Goal: Task Accomplishment & Management: Use online tool/utility

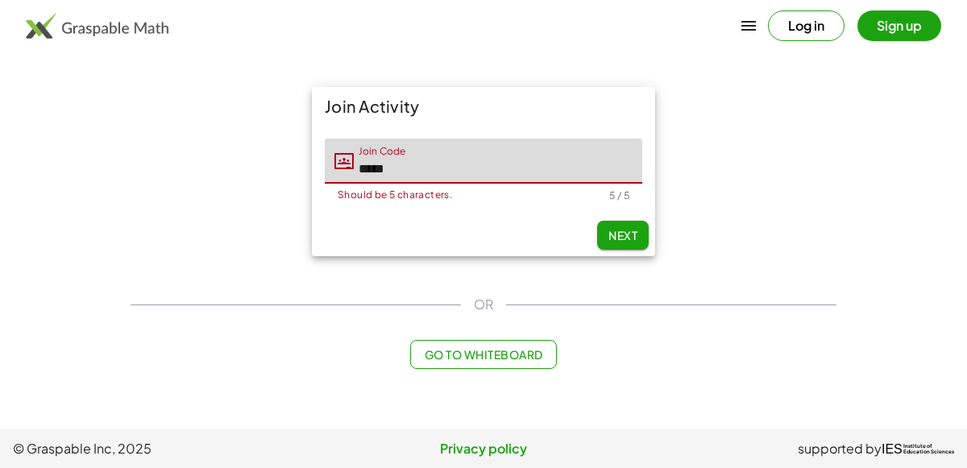
type input "*****"
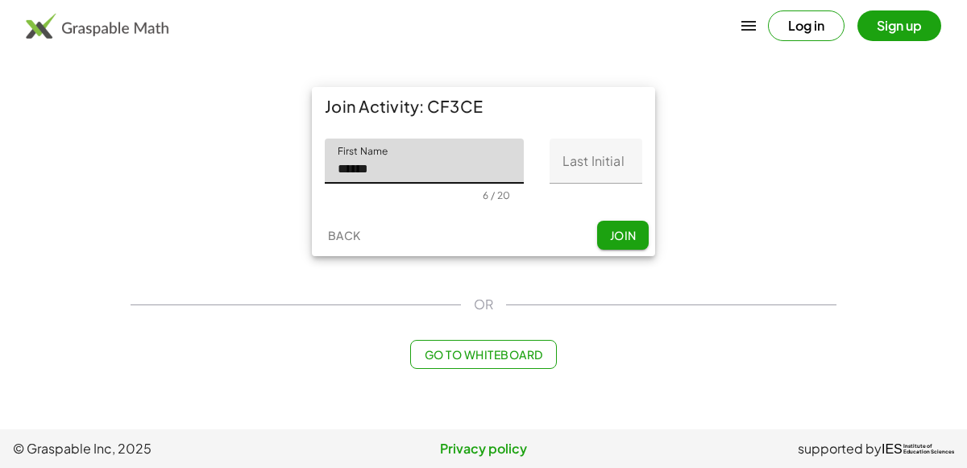
type input "******"
click at [598, 180] on input "Last Initial" at bounding box center [595, 161] width 93 height 45
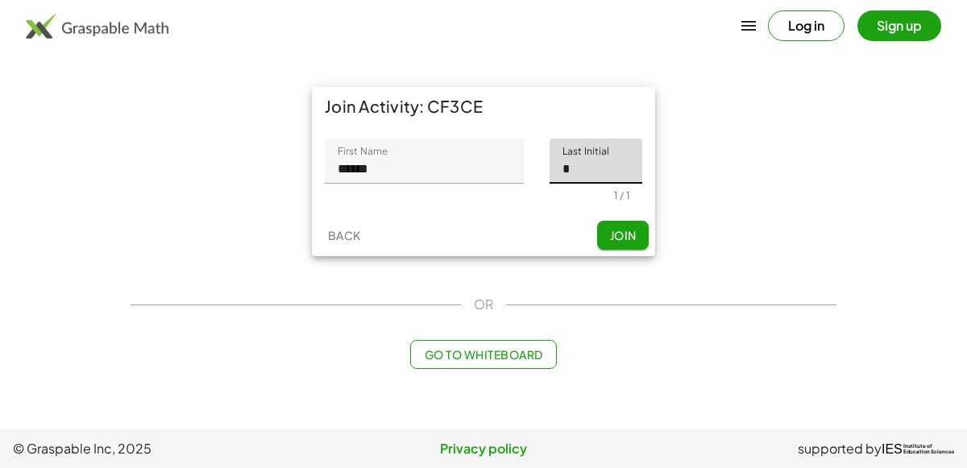
type input "*"
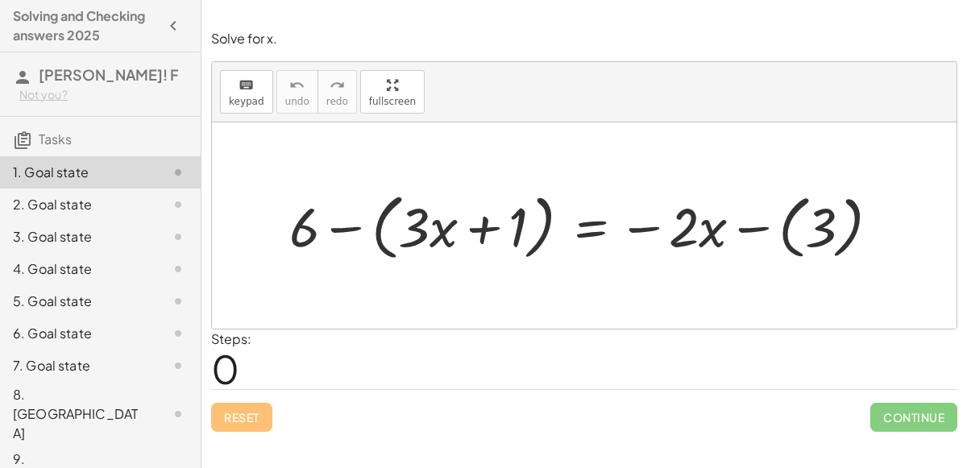
click at [397, 454] on div "Solve for x. keyboard keypad undo undo redo redo fullscreen + 6 − ( + · 3 · x +…" at bounding box center [583, 234] width 765 height 468
drag, startPoint x: 307, startPoint y: 238, endPoint x: 433, endPoint y: 234, distance: 126.5
click at [433, 234] on div at bounding box center [590, 225] width 619 height 80
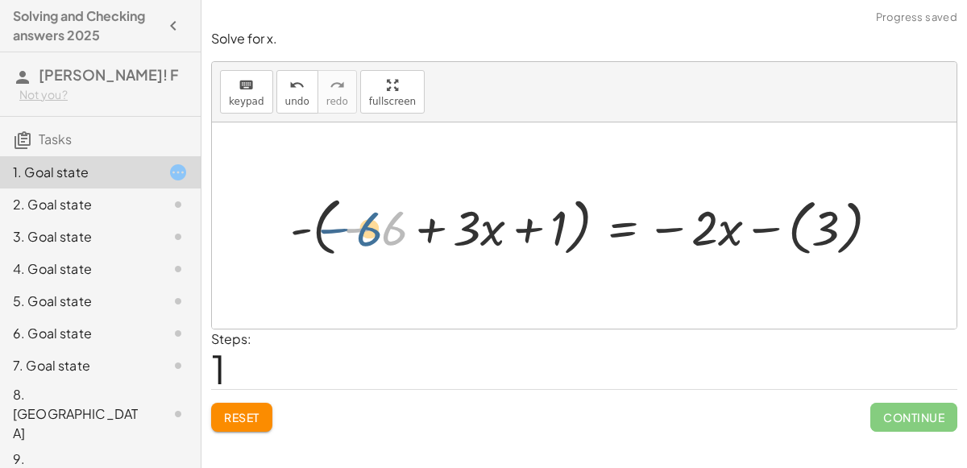
drag, startPoint x: 396, startPoint y: 246, endPoint x: 372, endPoint y: 246, distance: 23.4
click at [372, 246] on div at bounding box center [591, 226] width 618 height 72
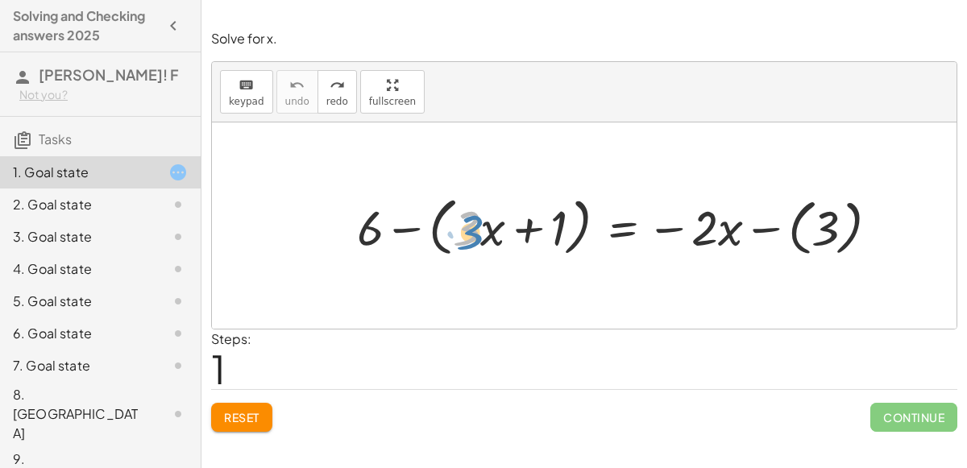
click at [481, 238] on div at bounding box center [624, 226] width 550 height 72
drag, startPoint x: 375, startPoint y: 230, endPoint x: 379, endPoint y: 239, distance: 9.7
click at [379, 239] on div at bounding box center [624, 226] width 550 height 72
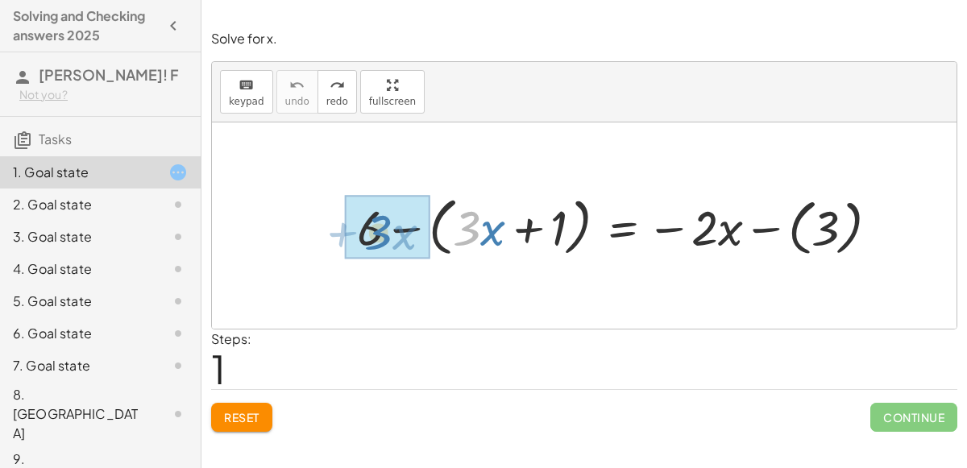
drag, startPoint x: 461, startPoint y: 234, endPoint x: 372, endPoint y: 238, distance: 88.7
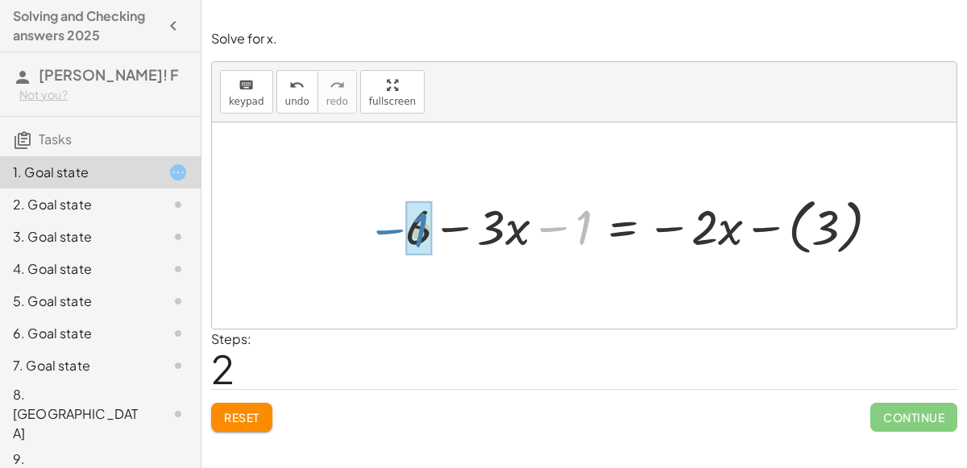
drag, startPoint x: 583, startPoint y: 242, endPoint x: 419, endPoint y: 244, distance: 164.4
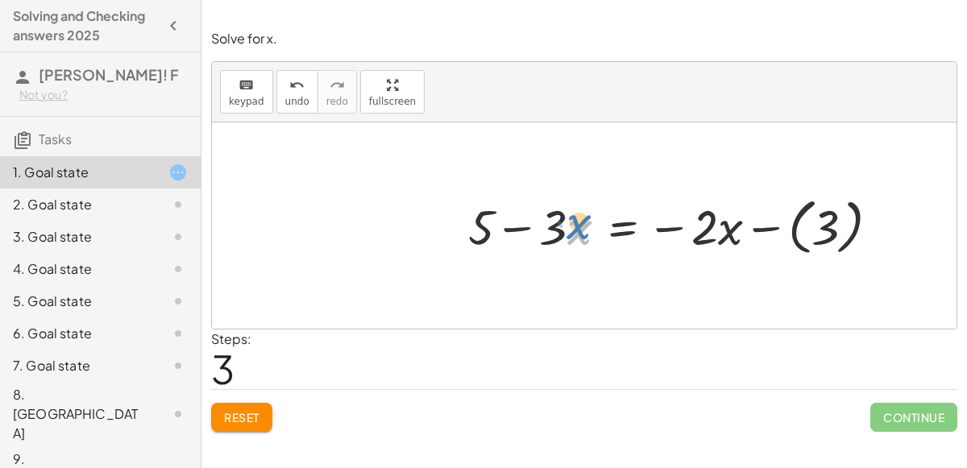
click at [572, 233] on div at bounding box center [680, 225] width 440 height 69
drag, startPoint x: 558, startPoint y: 234, endPoint x: 710, endPoint y: 244, distance: 151.8
click at [710, 244] on div at bounding box center [680, 225] width 440 height 69
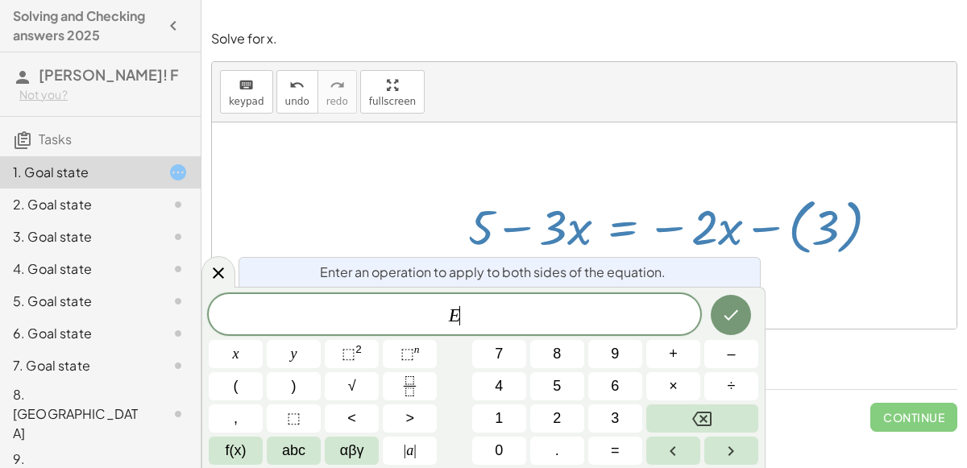
click at [740, 363] on button "–" at bounding box center [731, 354] width 54 height 28
click at [628, 421] on button "3" at bounding box center [615, 418] width 54 height 28
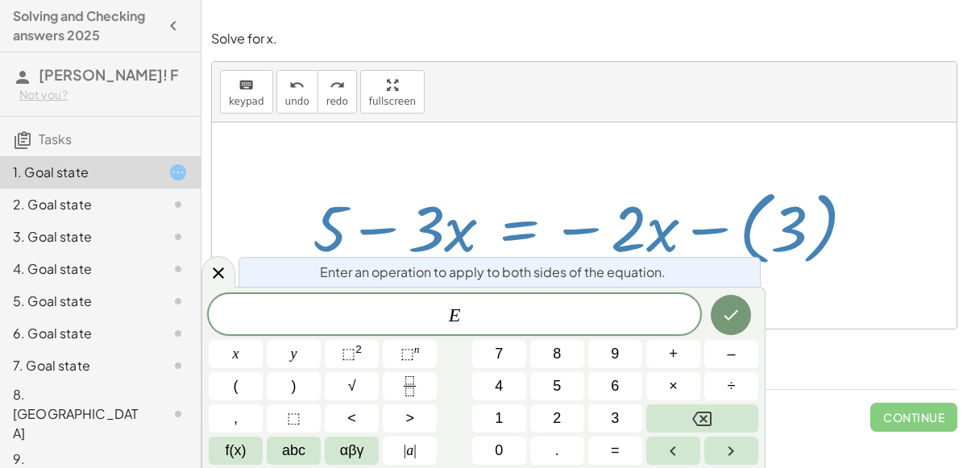
click at [674, 357] on span "+" at bounding box center [673, 354] width 9 height 22
click at [614, 419] on span "3" at bounding box center [615, 419] width 8 height 22
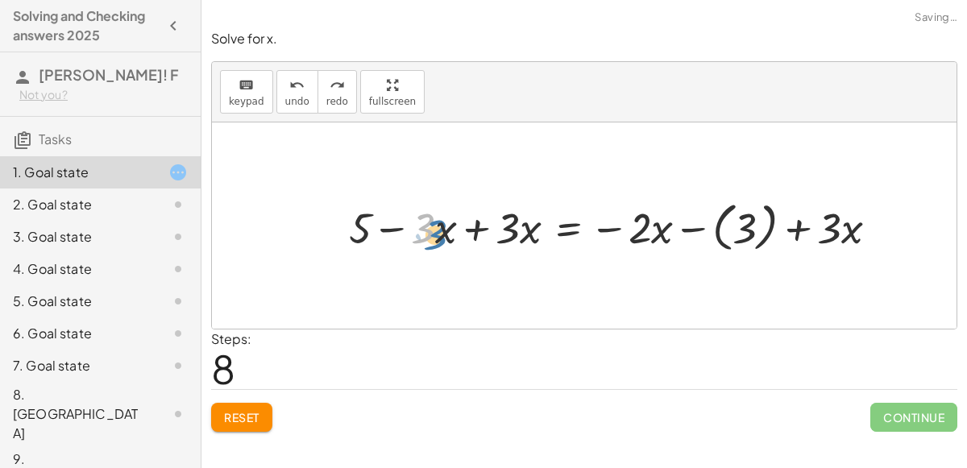
drag, startPoint x: 433, startPoint y: 229, endPoint x: 444, endPoint y: 231, distance: 10.7
click at [444, 231] on div at bounding box center [620, 225] width 558 height 61
click at [473, 232] on div at bounding box center [620, 225] width 558 height 61
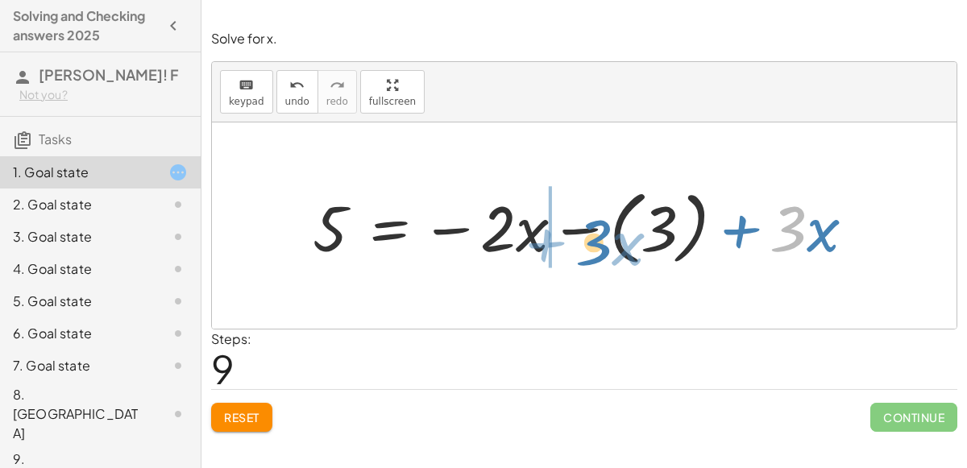
drag, startPoint x: 804, startPoint y: 235, endPoint x: 610, endPoint y: 249, distance: 194.6
click at [610, 249] on div at bounding box center [590, 225] width 571 height 89
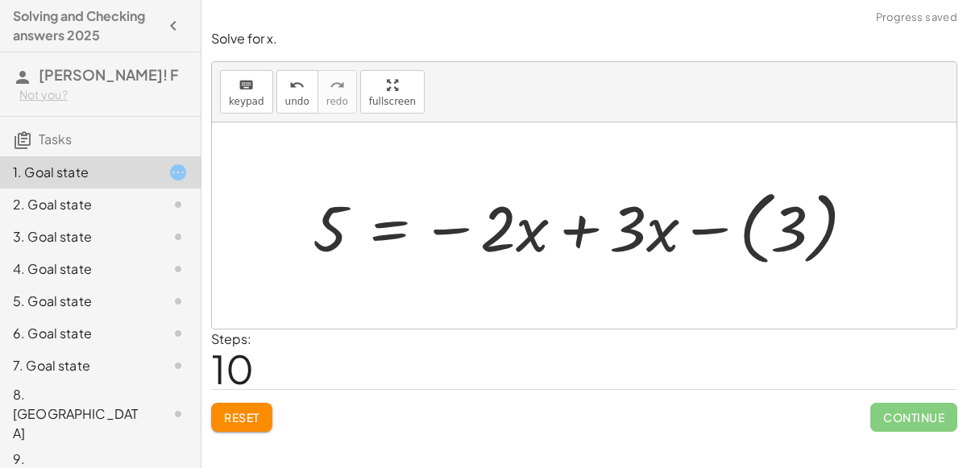
click at [580, 232] on div at bounding box center [590, 225] width 571 height 89
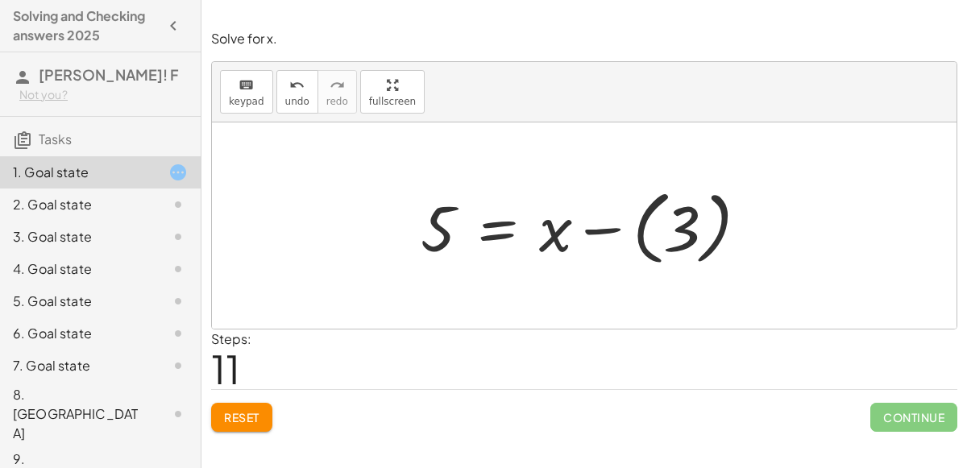
click at [966, 212] on div "Solve for x. keyboard keypad undo undo redo redo fullscreen + 6 − ( + · 3 · x +…" at bounding box center [583, 230] width 765 height 421
click at [966, 214] on div "Solve for x. keyboard keypad undo undo redo redo fullscreen + 6 − ( + · 3 · x +…" at bounding box center [583, 230] width 765 height 421
click at [438, 214] on div at bounding box center [591, 225] width 356 height 89
click at [490, 239] on div at bounding box center [591, 225] width 356 height 89
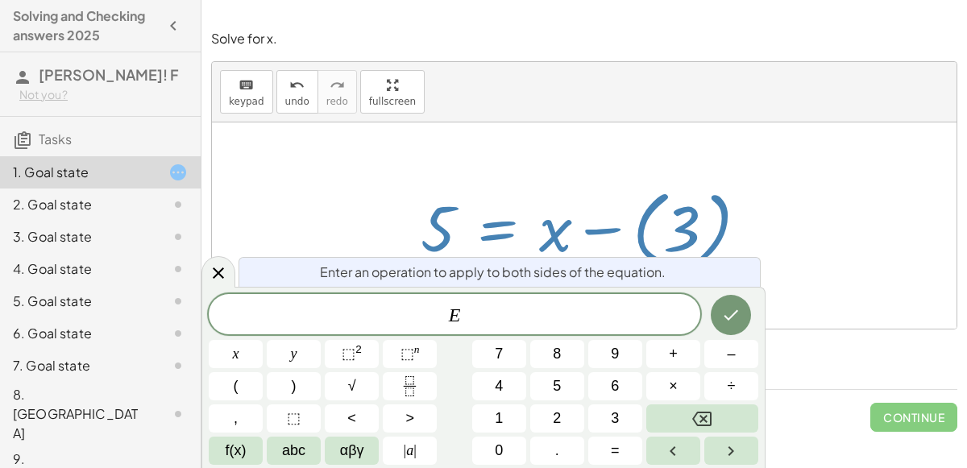
click at [661, 352] on button "+" at bounding box center [673, 354] width 54 height 28
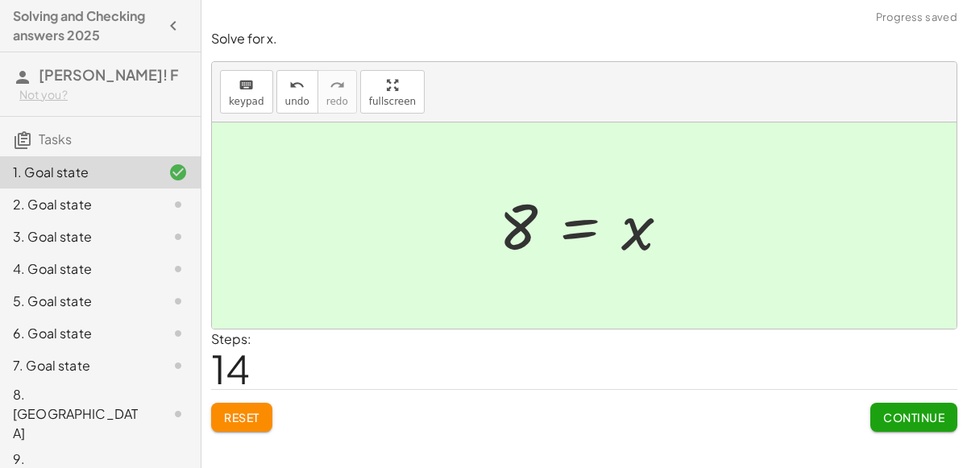
click at [914, 417] on span "Continue" at bounding box center [913, 417] width 61 height 15
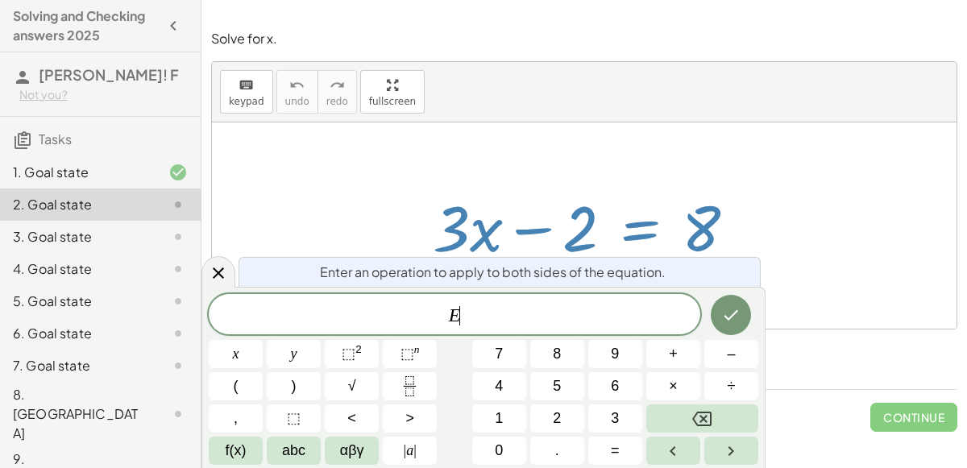
click at [674, 351] on span "+" at bounding box center [673, 354] width 9 height 22
click at [574, 421] on button "2" at bounding box center [557, 418] width 54 height 28
click at [743, 317] on button "Done" at bounding box center [731, 315] width 40 height 40
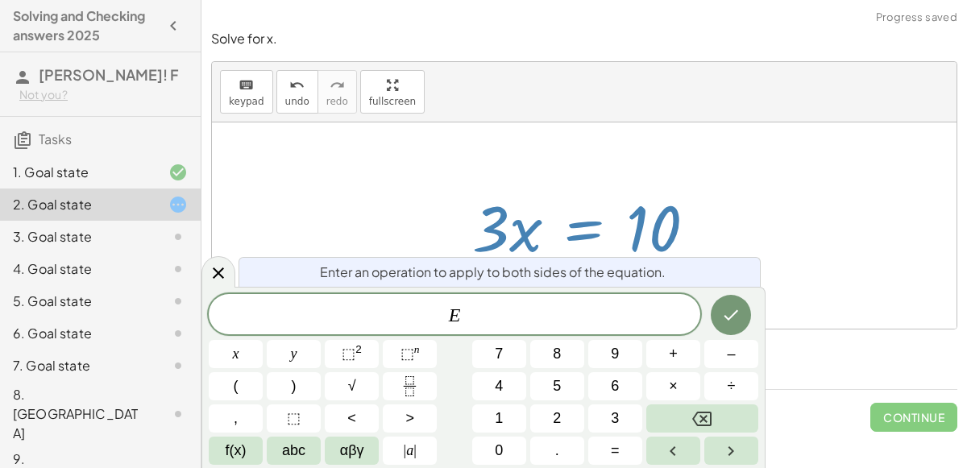
click at [731, 381] on span "÷" at bounding box center [732, 386] width 8 height 22
click at [612, 418] on span "3" at bounding box center [615, 419] width 8 height 22
click at [742, 313] on button "Done" at bounding box center [731, 315] width 40 height 40
click at [732, 388] on span "÷" at bounding box center [732, 386] width 8 height 22
click at [616, 421] on span "3" at bounding box center [615, 419] width 8 height 22
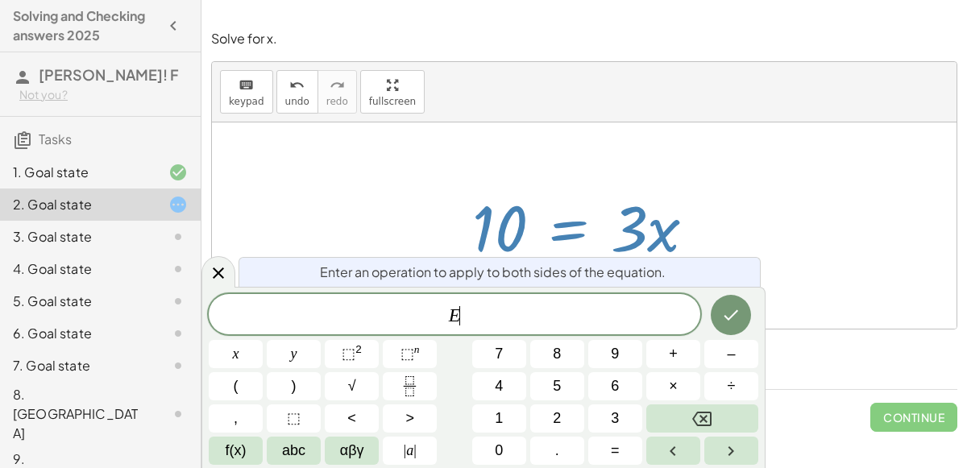
click at [730, 392] on span "÷" at bounding box center [732, 386] width 8 height 22
click at [612, 425] on span "3" at bounding box center [615, 419] width 8 height 22
click at [736, 314] on icon "Done" at bounding box center [730, 314] width 19 height 19
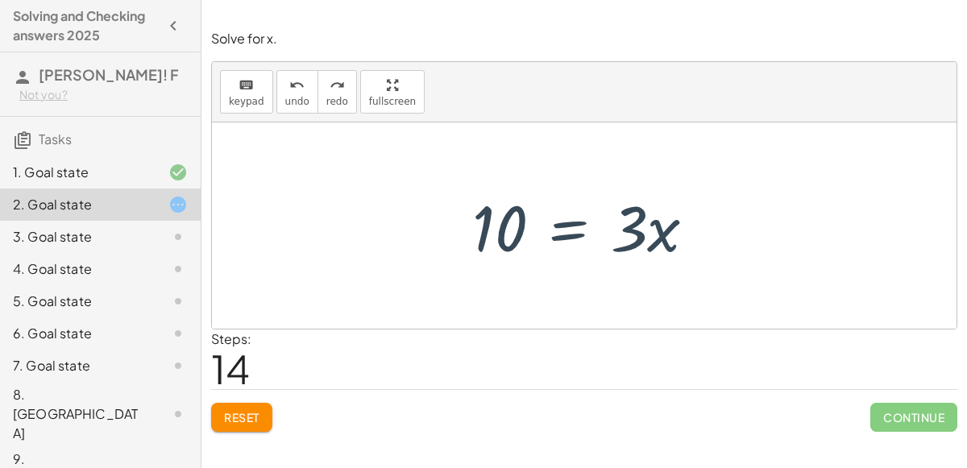
click at [168, 238] on div at bounding box center [165, 236] width 45 height 19
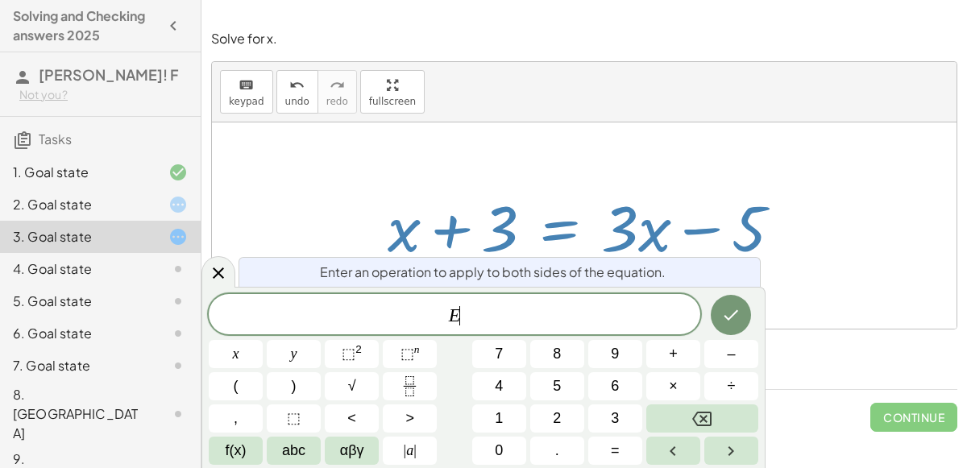
click at [731, 353] on span "–" at bounding box center [731, 354] width 8 height 22
click at [615, 421] on span "3" at bounding box center [615, 419] width 8 height 22
click at [738, 318] on icon "Done" at bounding box center [730, 314] width 19 height 19
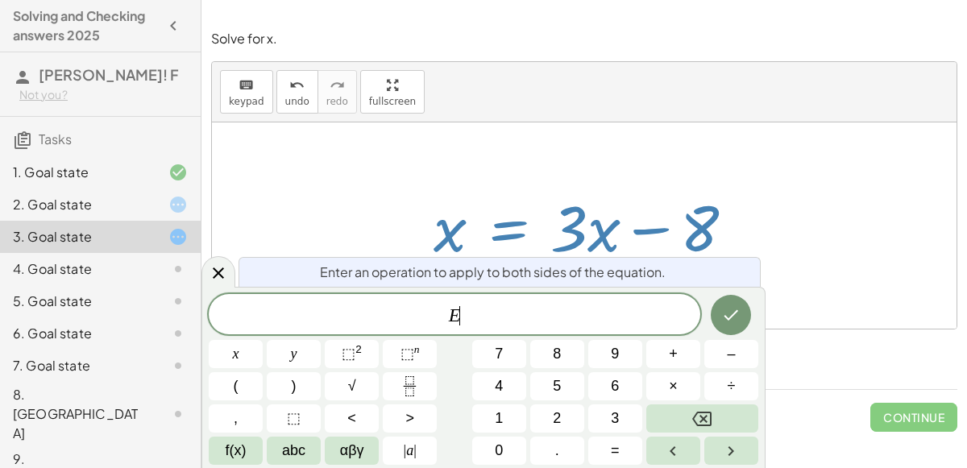
click at [728, 354] on span "–" at bounding box center [731, 354] width 8 height 22
click at [616, 421] on span "3" at bounding box center [615, 419] width 8 height 22
click at [665, 388] on button "×" at bounding box center [673, 386] width 54 height 28
click at [738, 317] on icon "Done" at bounding box center [730, 314] width 19 height 19
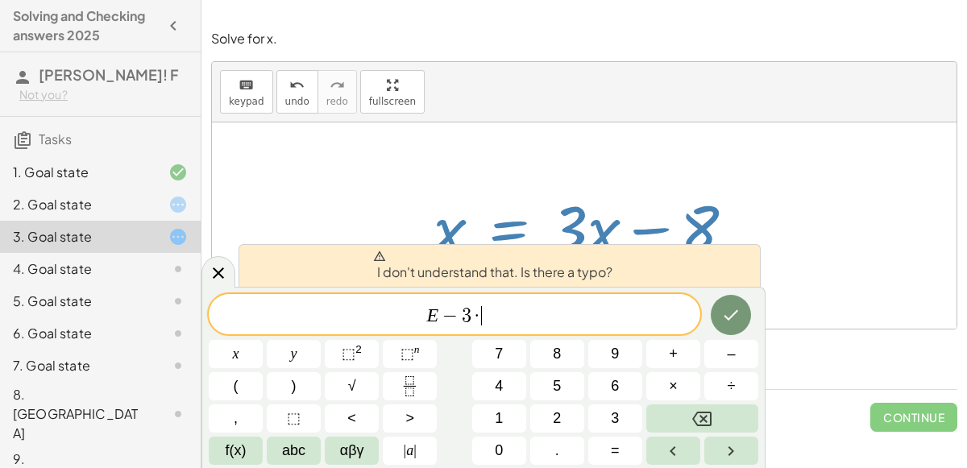
click at [712, 417] on button "Backspace" at bounding box center [702, 418] width 112 height 28
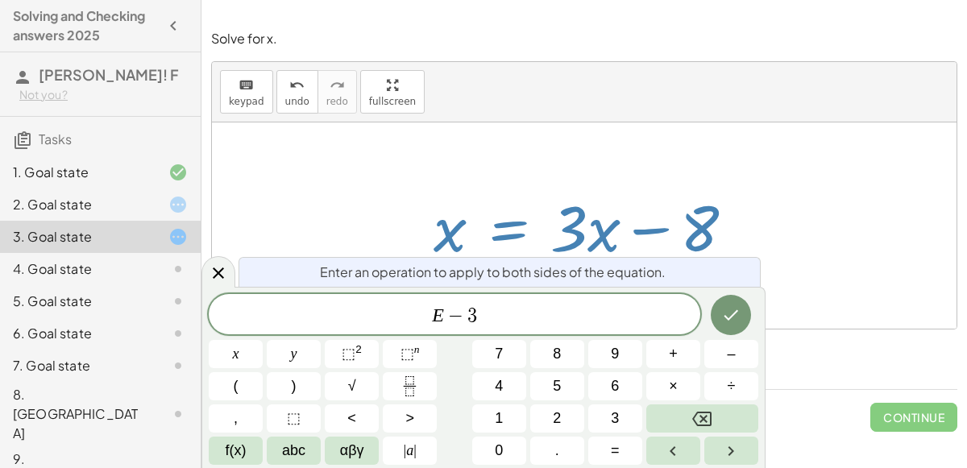
click at [675, 388] on span "×" at bounding box center [673, 386] width 9 height 22
click at [706, 422] on icon "Backspace" at bounding box center [701, 418] width 19 height 19
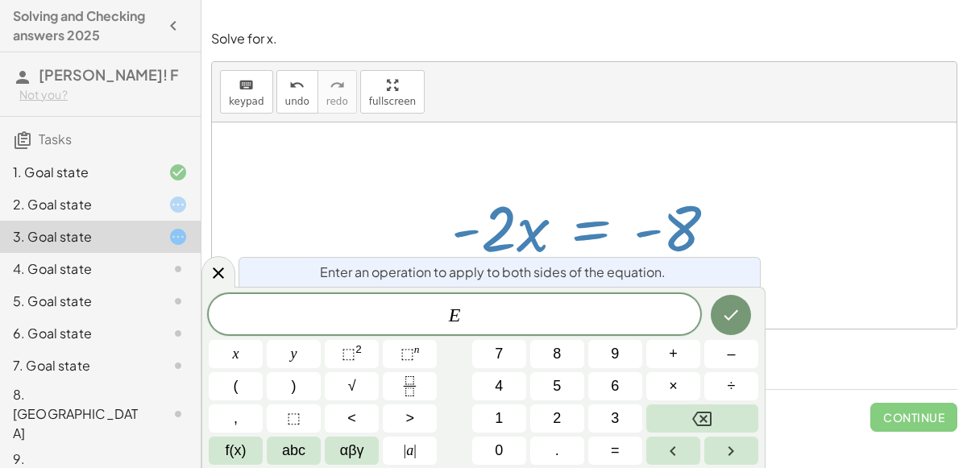
click at [721, 385] on button "÷" at bounding box center [731, 386] width 54 height 28
click at [724, 358] on button "–" at bounding box center [731, 354] width 54 height 28
click at [557, 418] on span "2" at bounding box center [557, 419] width 8 height 22
click at [726, 323] on icon "Done" at bounding box center [730, 314] width 19 height 19
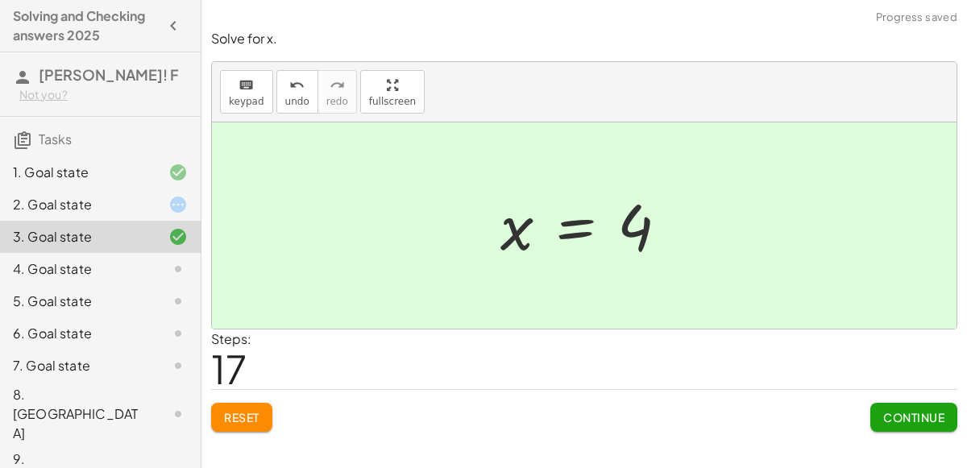
click at [172, 209] on icon at bounding box center [177, 204] width 19 height 19
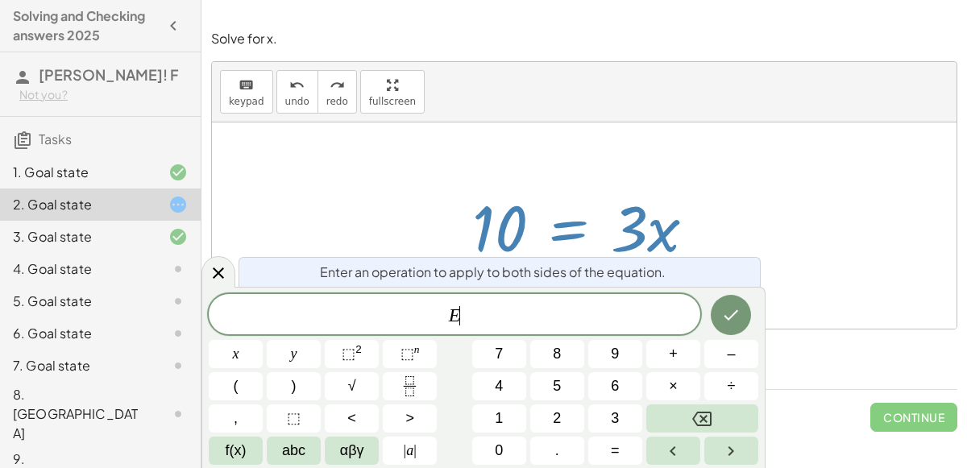
click at [732, 379] on span "÷" at bounding box center [732, 386] width 8 height 22
click at [622, 421] on button "3" at bounding box center [615, 418] width 54 height 28
click at [684, 386] on button "×" at bounding box center [673, 386] width 54 height 28
click at [715, 347] on button "–" at bounding box center [731, 354] width 54 height 28
click at [732, 320] on icon "Done" at bounding box center [730, 314] width 19 height 19
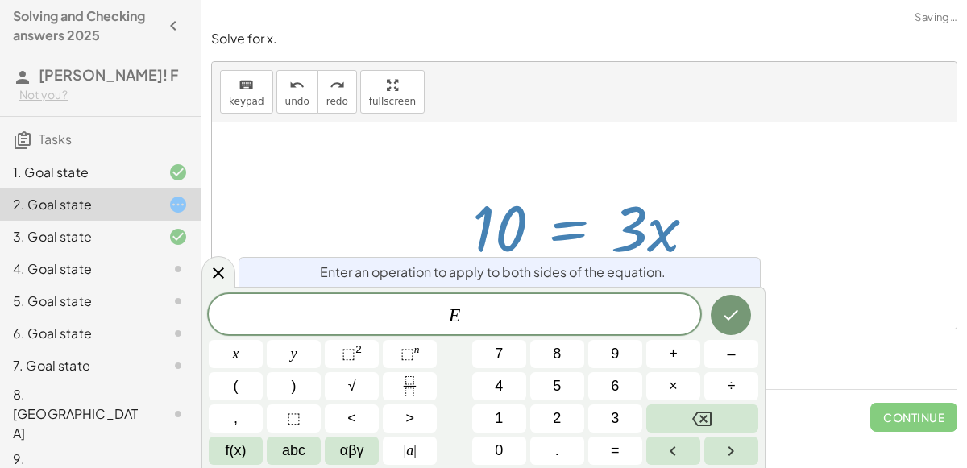
click at [732, 388] on span "÷" at bounding box center [732, 386] width 8 height 22
click at [632, 417] on button "3" at bounding box center [615, 418] width 54 height 28
click at [737, 318] on icon "Done" at bounding box center [730, 314] width 19 height 19
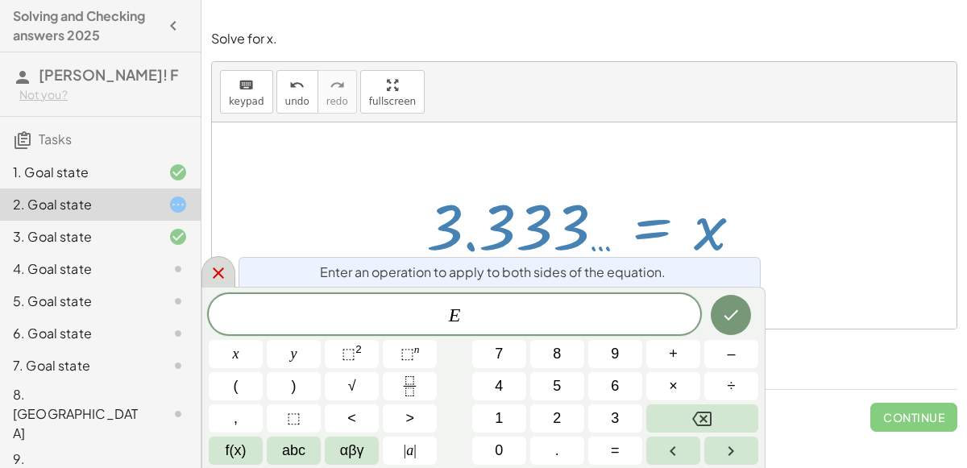
click at [218, 273] on icon at bounding box center [218, 272] width 11 height 11
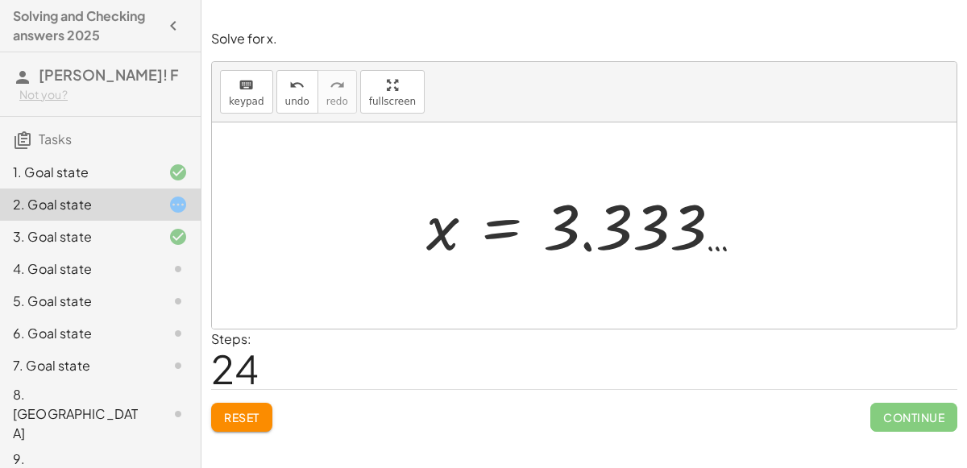
click at [0, 0] on div "Solve for x. keyboard keypad undo undo redo redo fullscreen + · 3 · x − 2 = 8 +…" at bounding box center [0, 0] width 0 height 0
click at [153, 272] on div at bounding box center [165, 268] width 45 height 19
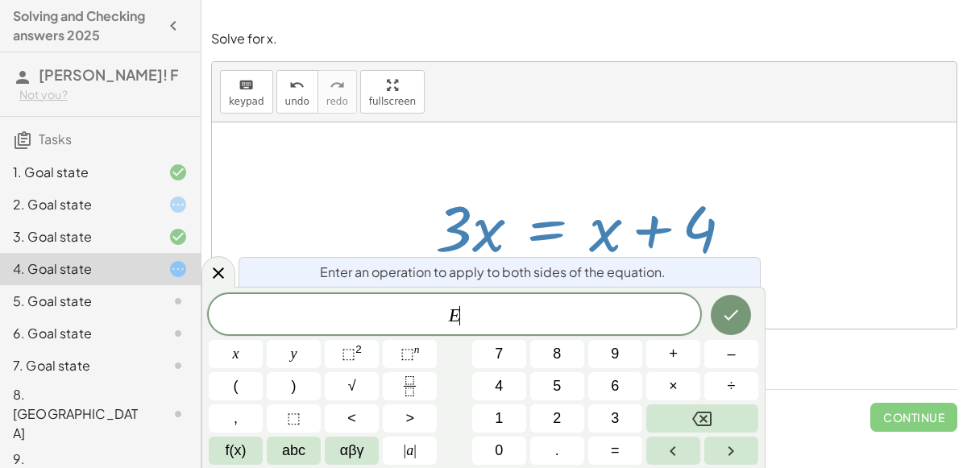
click at [731, 359] on span "–" at bounding box center [731, 354] width 8 height 22
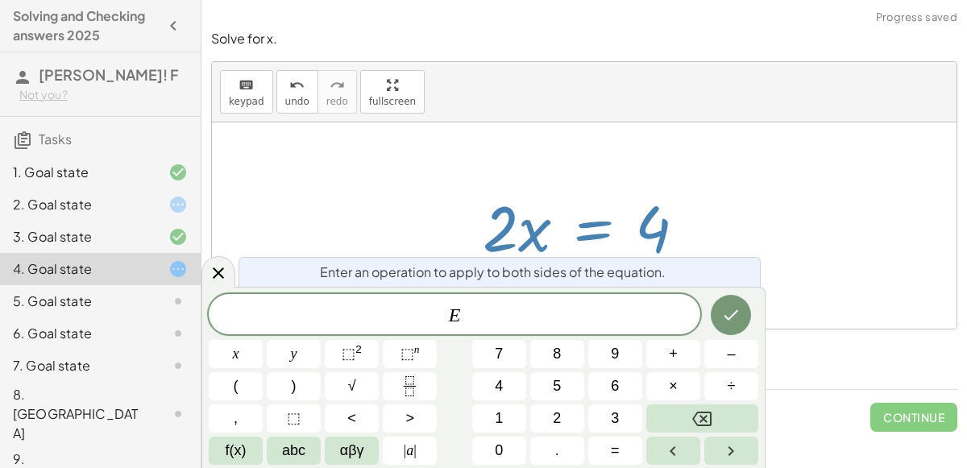
click at [747, 381] on button "÷" at bounding box center [731, 386] width 54 height 28
click at [557, 419] on span "2" at bounding box center [557, 419] width 8 height 22
click at [735, 328] on button "Done" at bounding box center [731, 315] width 40 height 40
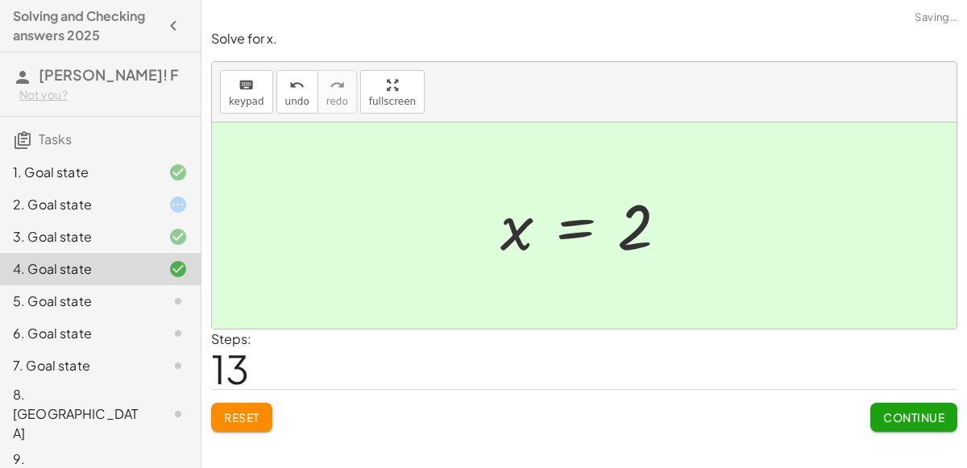
click at [177, 205] on icon at bounding box center [177, 204] width 19 height 19
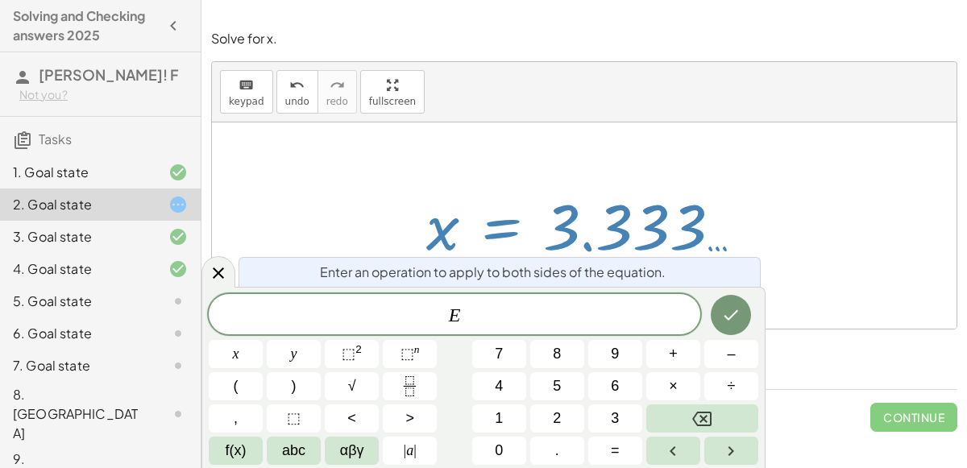
click at [731, 387] on span "÷" at bounding box center [732, 386] width 8 height 22
click at [633, 427] on button "3" at bounding box center [615, 418] width 54 height 28
click at [263, 340] on div at bounding box center [236, 354] width 54 height 28
click at [745, 327] on button "Done" at bounding box center [731, 315] width 40 height 40
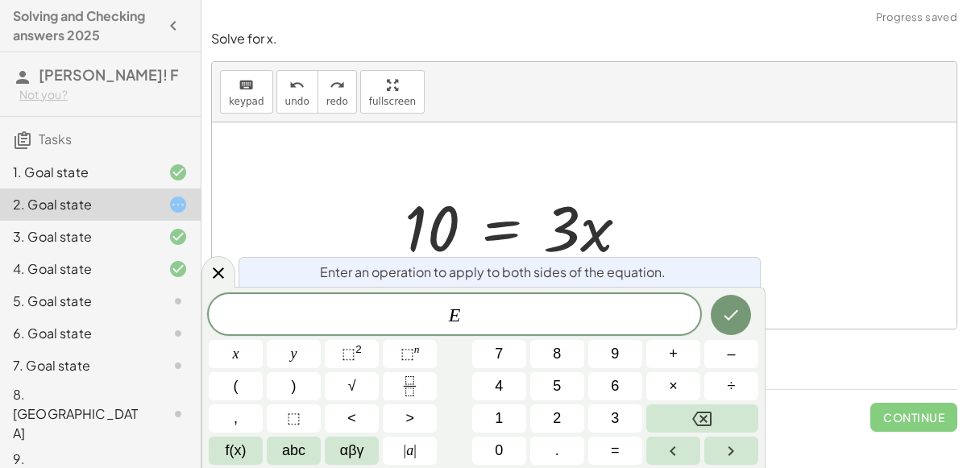
click at [263, 340] on div at bounding box center [236, 354] width 54 height 28
click at [730, 323] on icon "Done" at bounding box center [730, 314] width 19 height 19
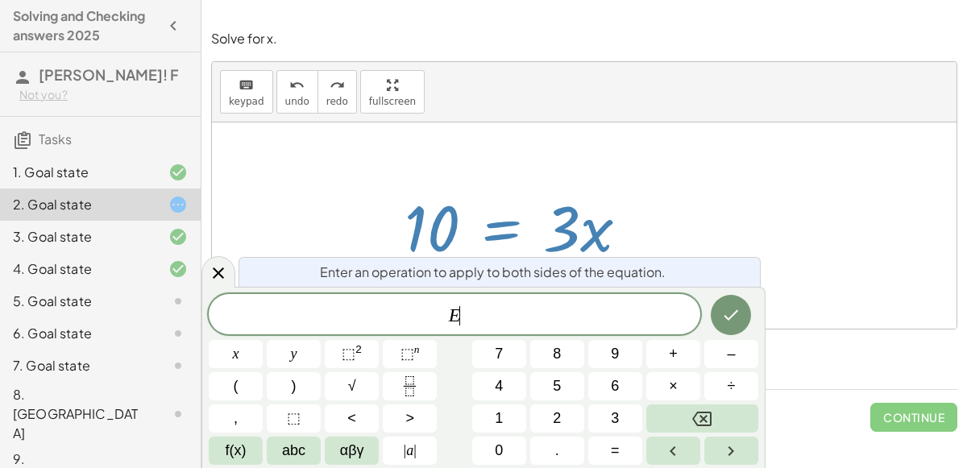
click at [409, 380] on icon "Fraction" at bounding box center [410, 386] width 20 height 20
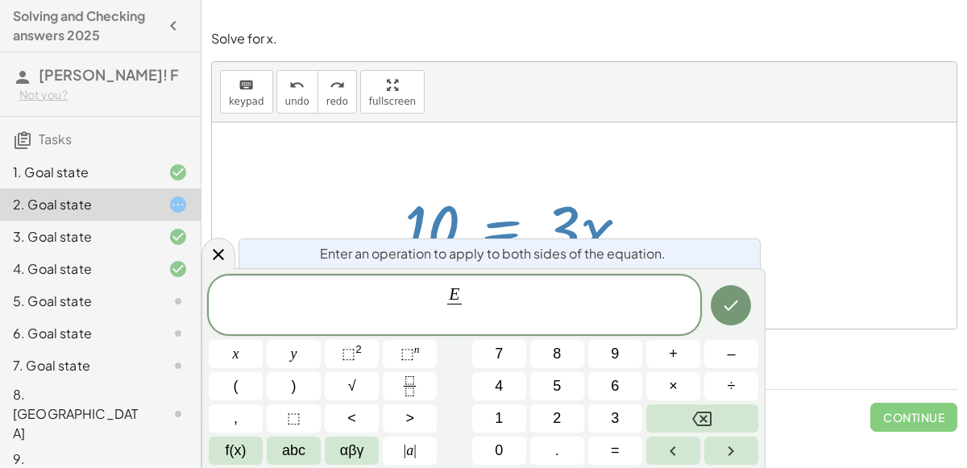
click at [595, 417] on button "3" at bounding box center [615, 418] width 54 height 28
click at [726, 296] on icon "Done" at bounding box center [730, 305] width 19 height 19
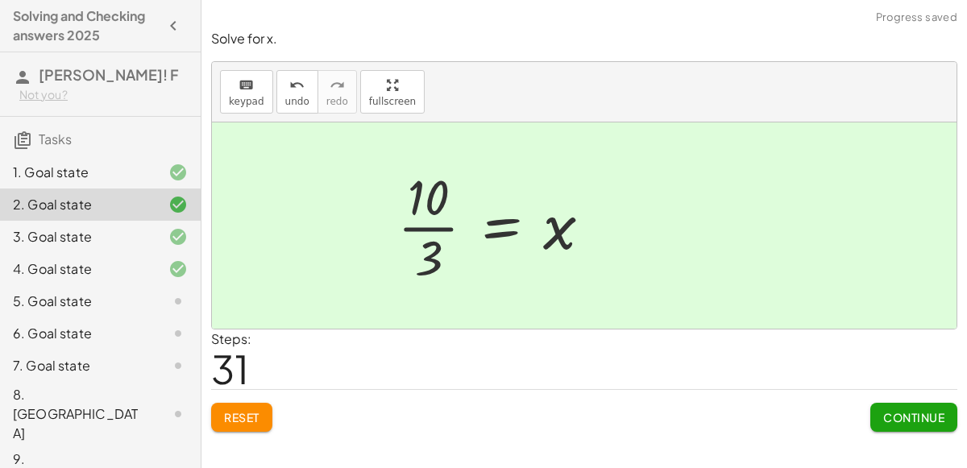
click at [172, 302] on icon at bounding box center [177, 301] width 19 height 19
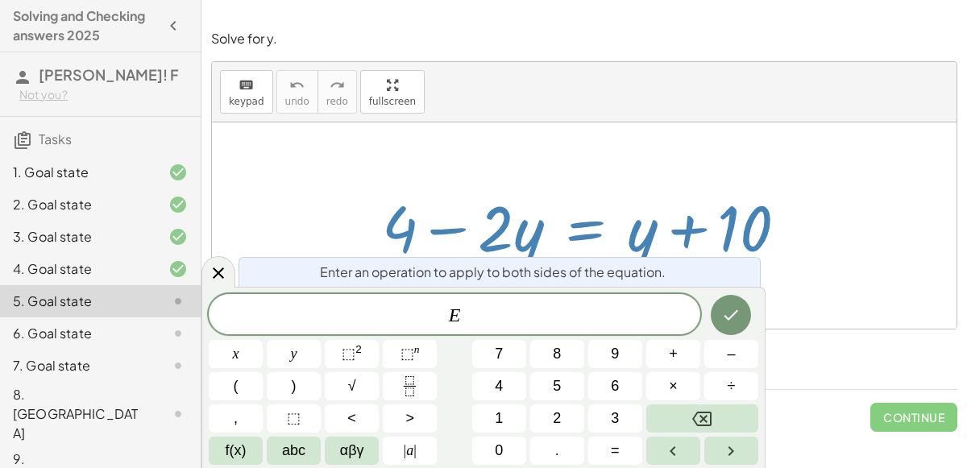
click at [740, 341] on button "–" at bounding box center [731, 354] width 54 height 28
click at [498, 388] on span "4" at bounding box center [499, 386] width 8 height 22
click at [745, 313] on button "Done" at bounding box center [731, 315] width 40 height 40
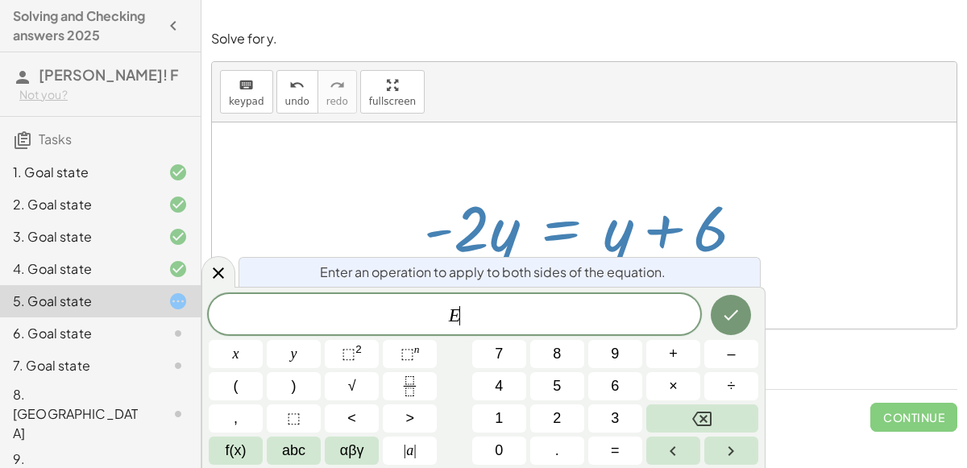
click at [729, 351] on span "–" at bounding box center [731, 354] width 8 height 22
click at [747, 321] on button "Done" at bounding box center [731, 315] width 40 height 40
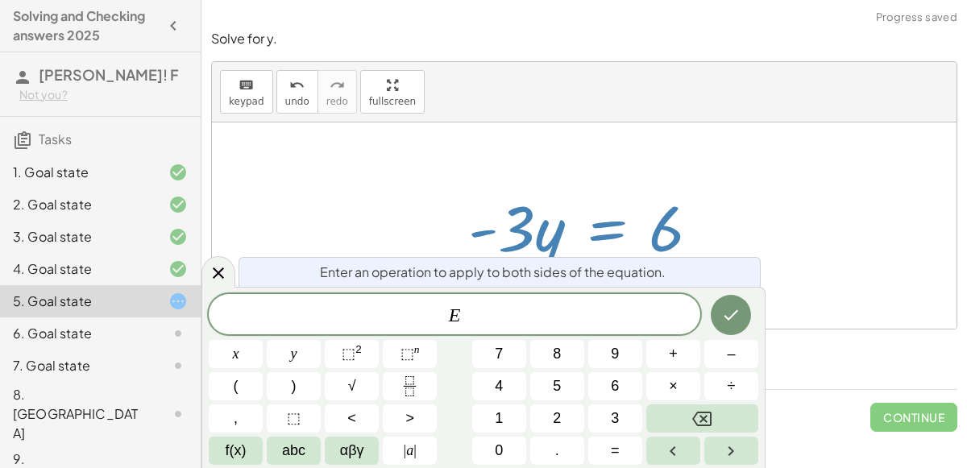
click at [734, 388] on span "÷" at bounding box center [732, 386] width 8 height 22
click at [622, 437] on button "=" at bounding box center [615, 451] width 54 height 28
click at [730, 412] on button "Backspace" at bounding box center [702, 418] width 112 height 28
click at [615, 418] on span "3" at bounding box center [615, 419] width 8 height 22
click at [741, 311] on button "Done" at bounding box center [731, 315] width 40 height 40
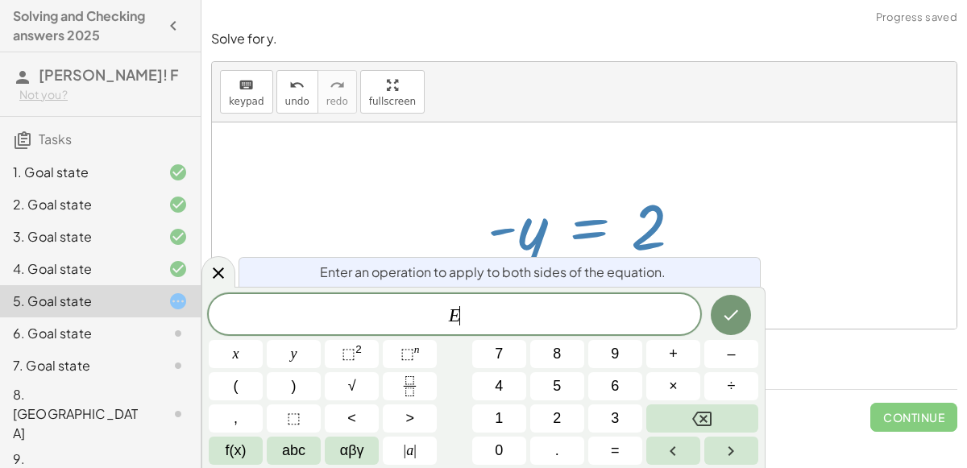
click at [682, 399] on button "×" at bounding box center [673, 386] width 54 height 28
click at [716, 423] on button "Backspace" at bounding box center [702, 418] width 112 height 28
click at [717, 419] on button "Backspace" at bounding box center [702, 418] width 112 height 28
click at [674, 386] on span "×" at bounding box center [673, 386] width 9 height 22
click at [675, 400] on button "×" at bounding box center [673, 386] width 54 height 28
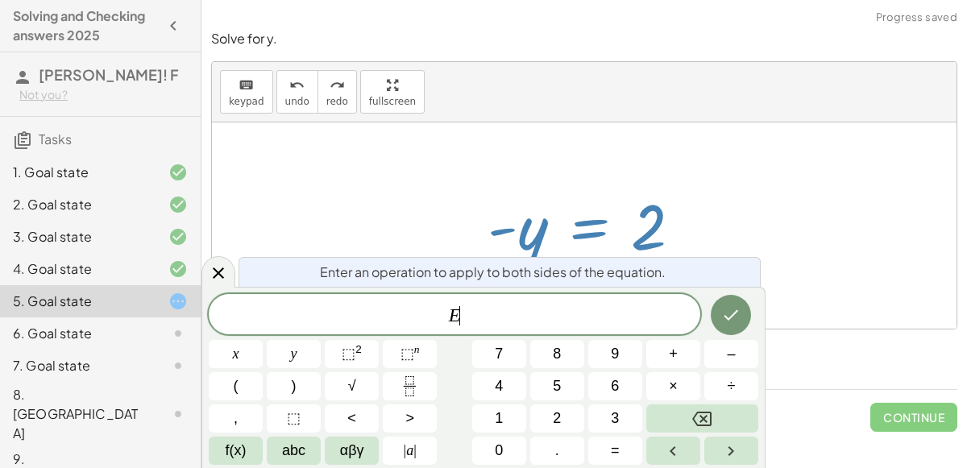
click at [733, 384] on span "÷" at bounding box center [732, 386] width 8 height 22
click at [733, 404] on button "Backspace" at bounding box center [702, 418] width 112 height 28
click at [735, 409] on button "Backspace" at bounding box center [702, 418] width 112 height 28
click at [731, 388] on span "÷" at bounding box center [732, 386] width 8 height 22
click at [736, 354] on button "–" at bounding box center [731, 354] width 54 height 28
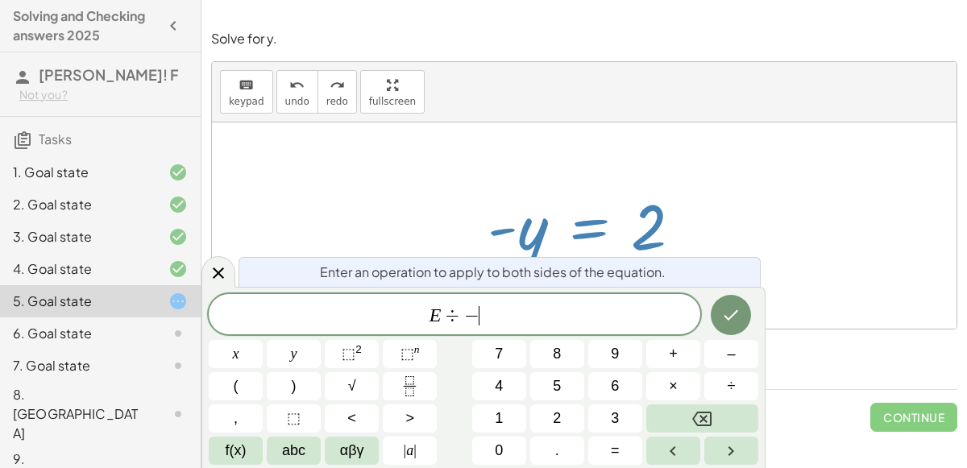
click at [738, 314] on icon "Done" at bounding box center [730, 314] width 19 height 19
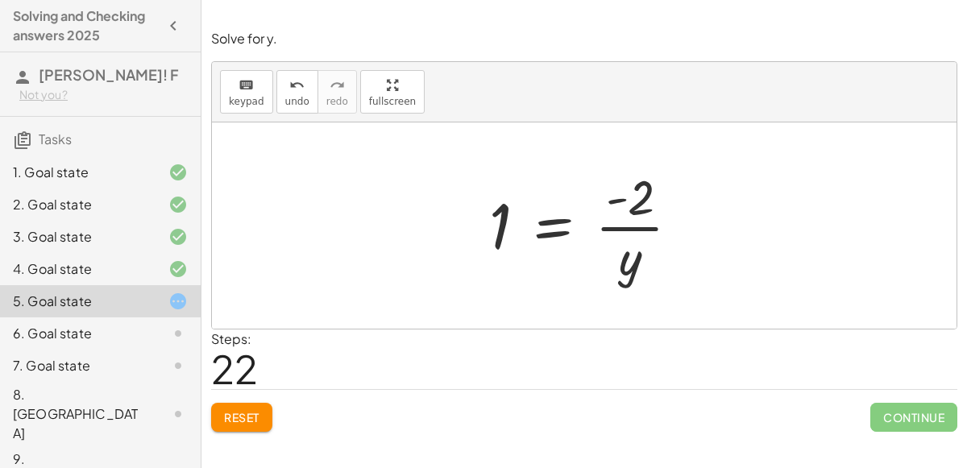
click at [255, 424] on button "Reset" at bounding box center [241, 417] width 61 height 29
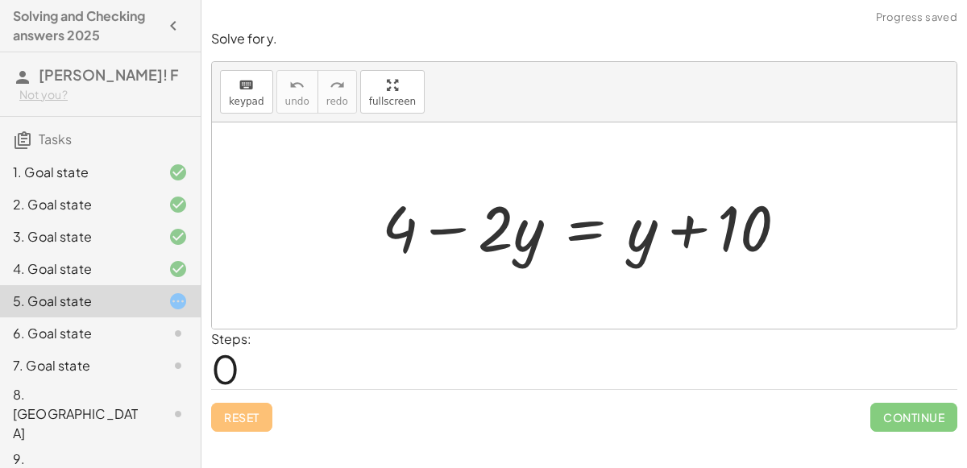
click at [583, 221] on div at bounding box center [591, 225] width 434 height 83
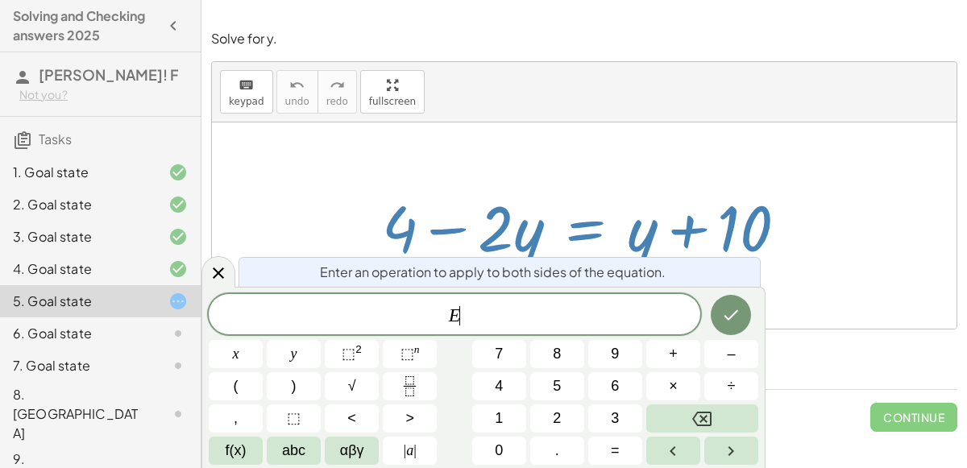
click at [740, 352] on button "–" at bounding box center [731, 354] width 54 height 28
click at [512, 391] on button "4" at bounding box center [499, 386] width 54 height 28
click at [740, 323] on icon "Done" at bounding box center [730, 314] width 19 height 19
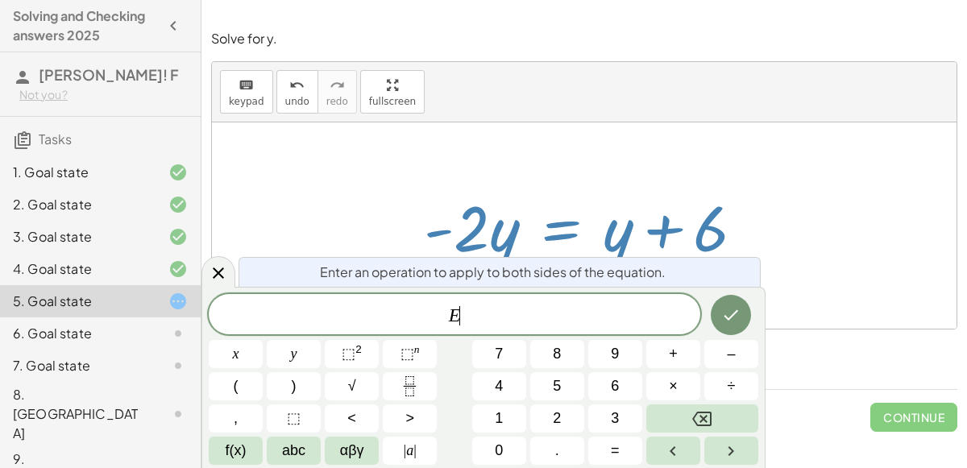
click at [731, 354] on span "–" at bounding box center [731, 354] width 8 height 22
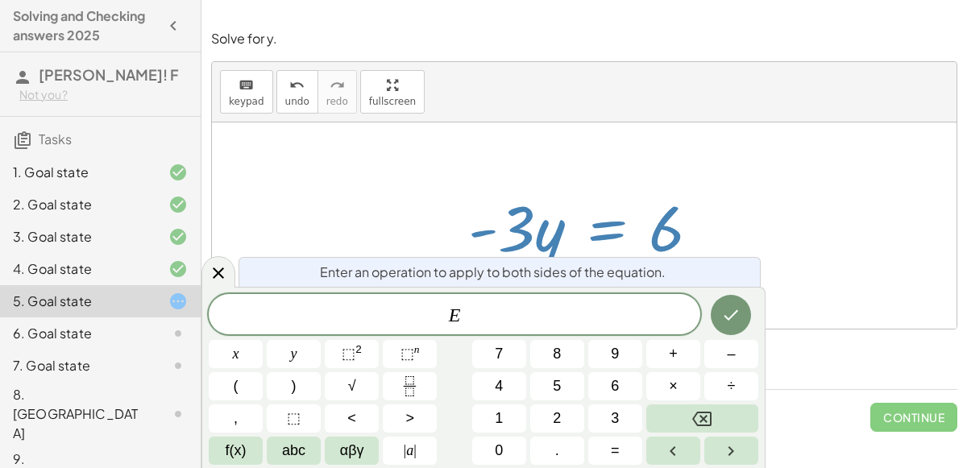
click at [737, 387] on button "÷" at bounding box center [731, 386] width 54 height 28
click at [744, 353] on button "–" at bounding box center [731, 354] width 54 height 28
click at [629, 416] on button "3" at bounding box center [615, 418] width 54 height 28
click at [738, 326] on button "Done" at bounding box center [731, 315] width 40 height 40
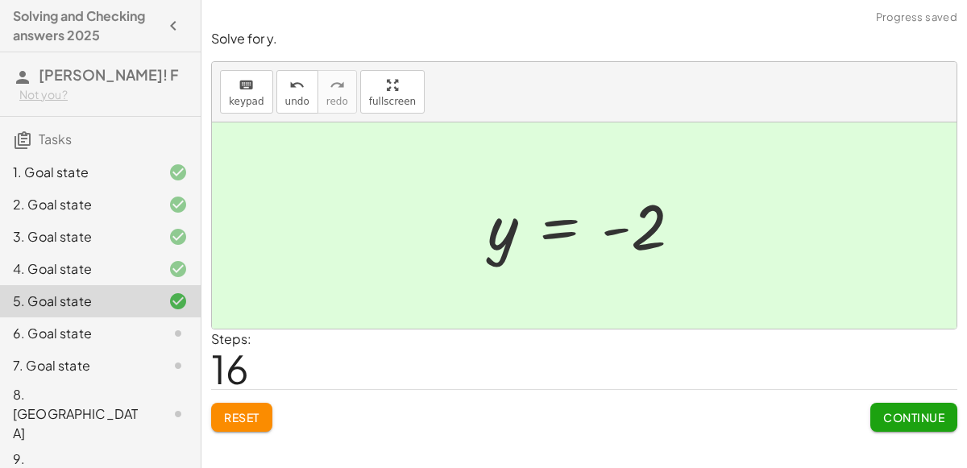
click at [900, 410] on span "Continue" at bounding box center [913, 417] width 61 height 15
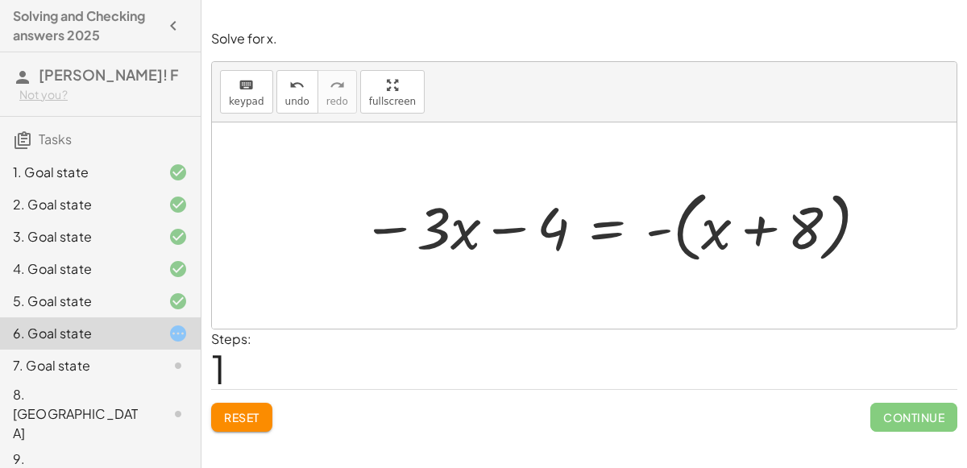
scroll to position [15, 0]
